Goal: Find specific page/section: Find specific page/section

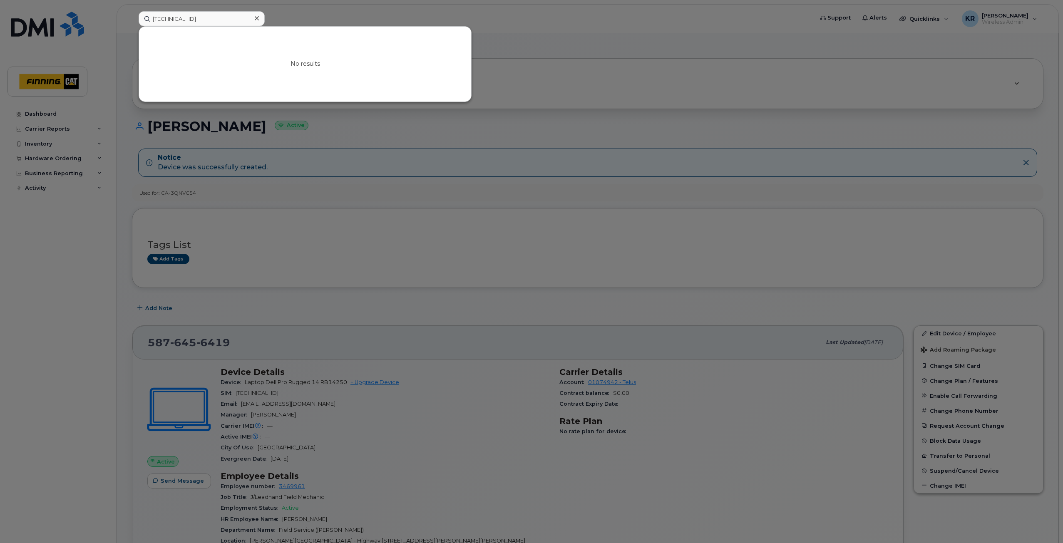
type input "[TECHNICAL_ID]"
click at [258, 16] on icon at bounding box center [257, 18] width 4 height 7
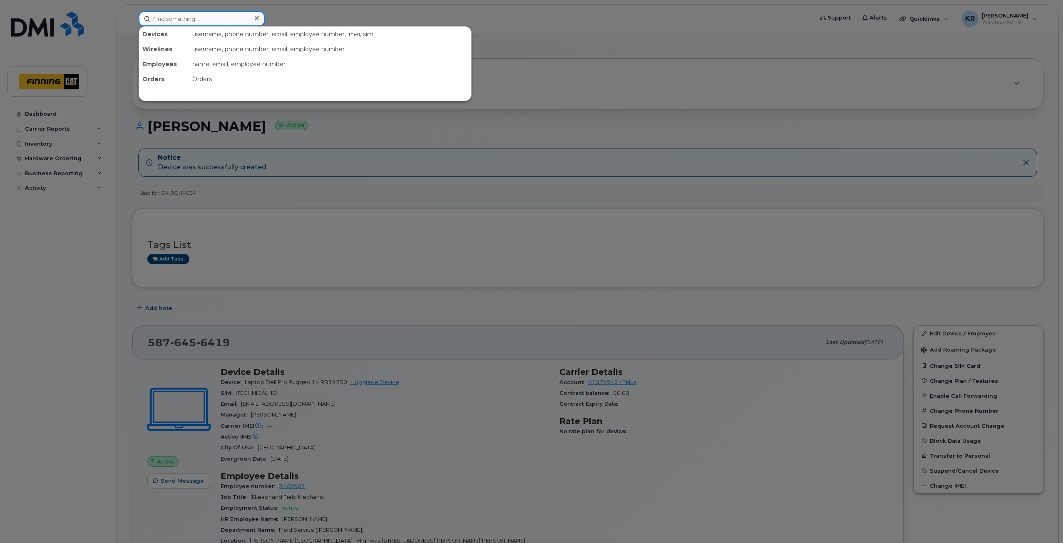
click at [195, 23] on input at bounding box center [202, 18] width 126 height 15
paste input "[PERSON_NAME]"
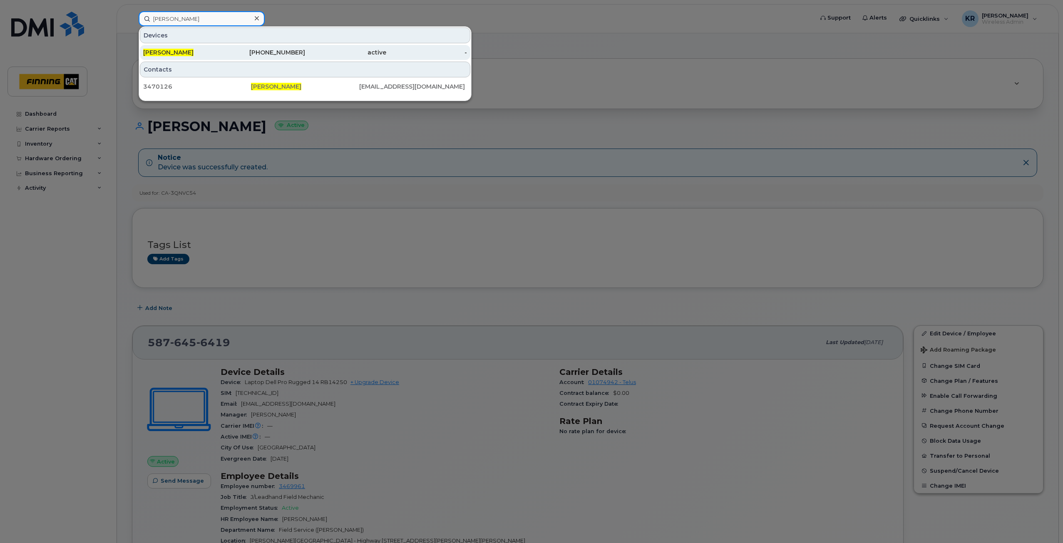
type input "[PERSON_NAME]"
click at [280, 54] on div "[PHONE_NUMBER]" at bounding box center [264, 52] width 81 height 8
